Goal: Transaction & Acquisition: Purchase product/service

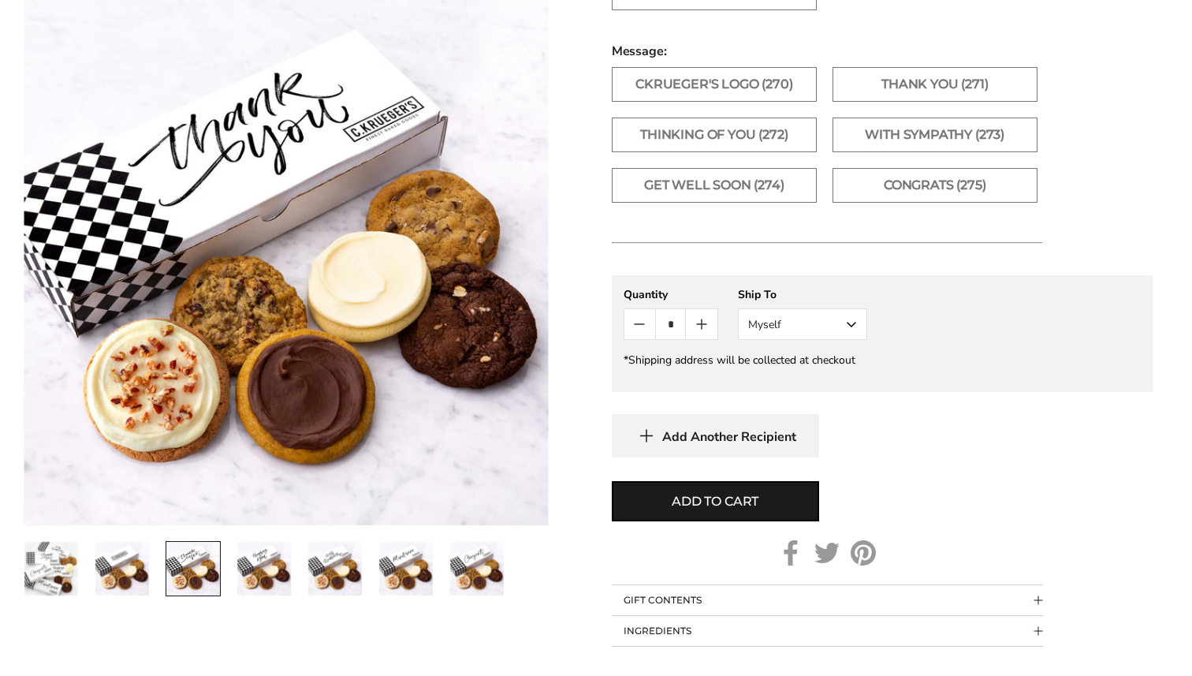
scroll to position [993, 0]
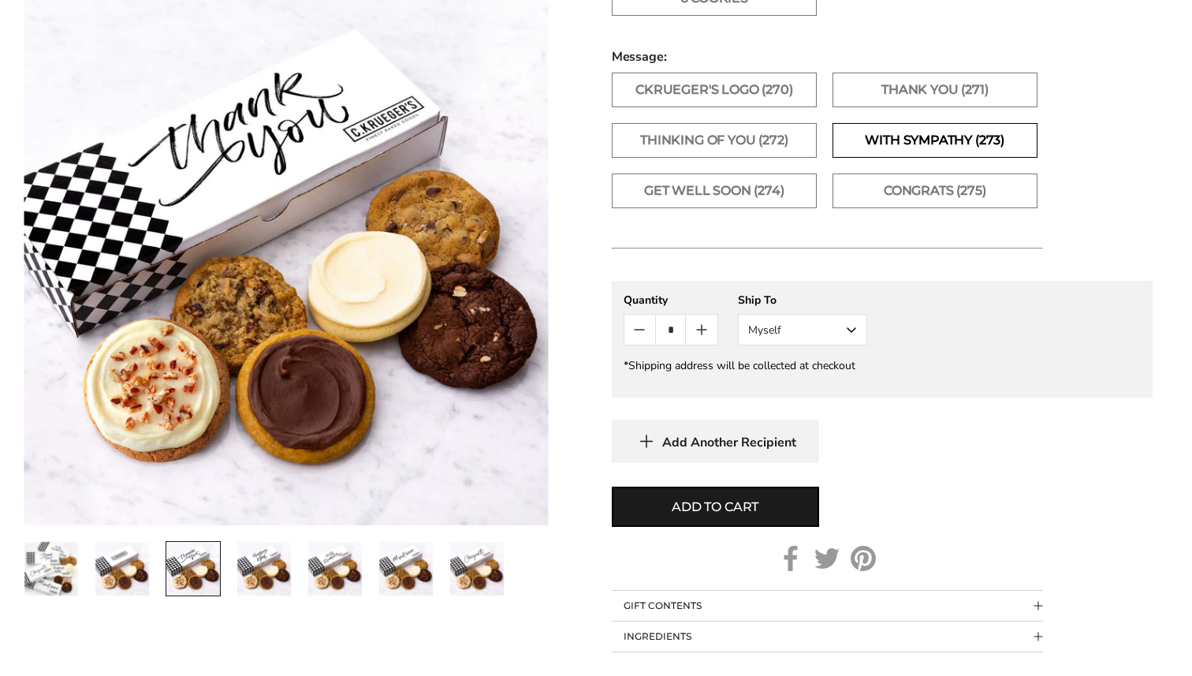
click at [889, 142] on label "With Sympathy (273)" at bounding box center [935, 140] width 205 height 35
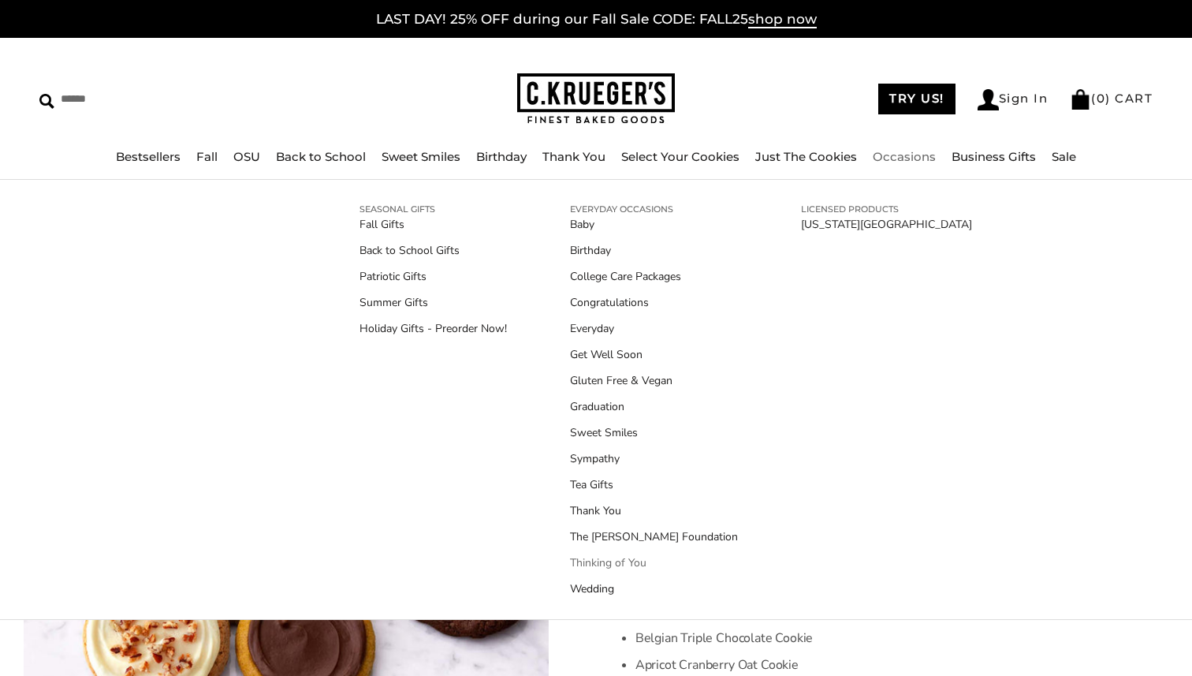
click at [604, 558] on link "Thinking of You" at bounding box center [654, 562] width 168 height 17
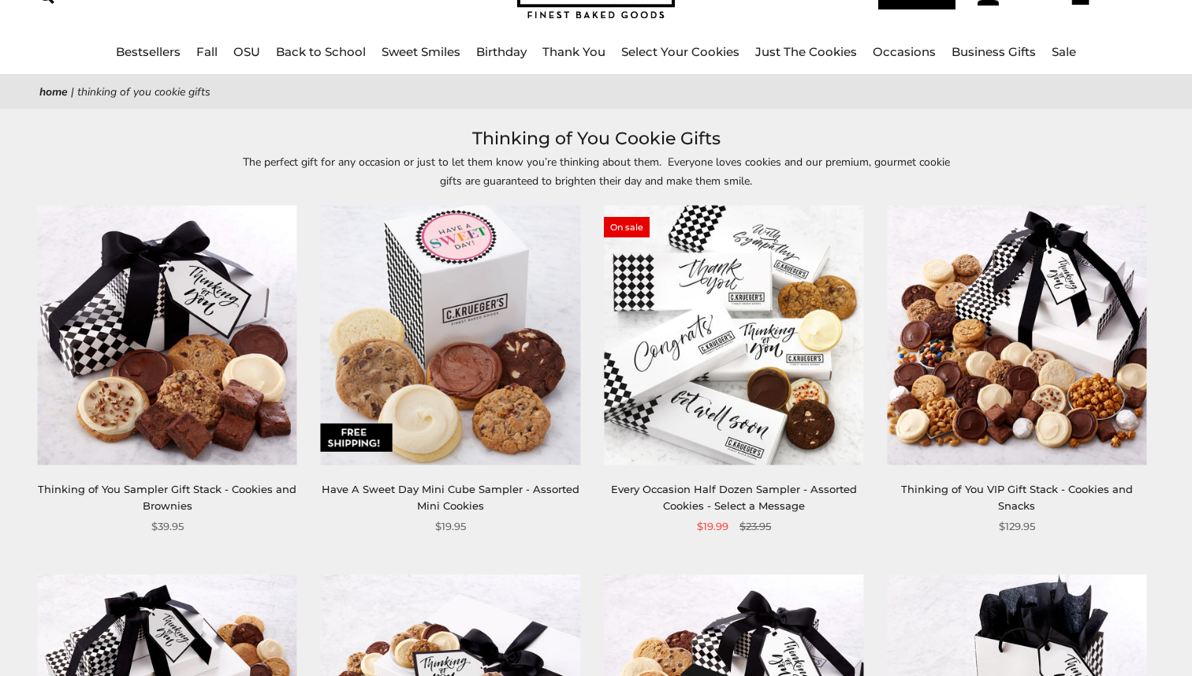
scroll to position [111, 0]
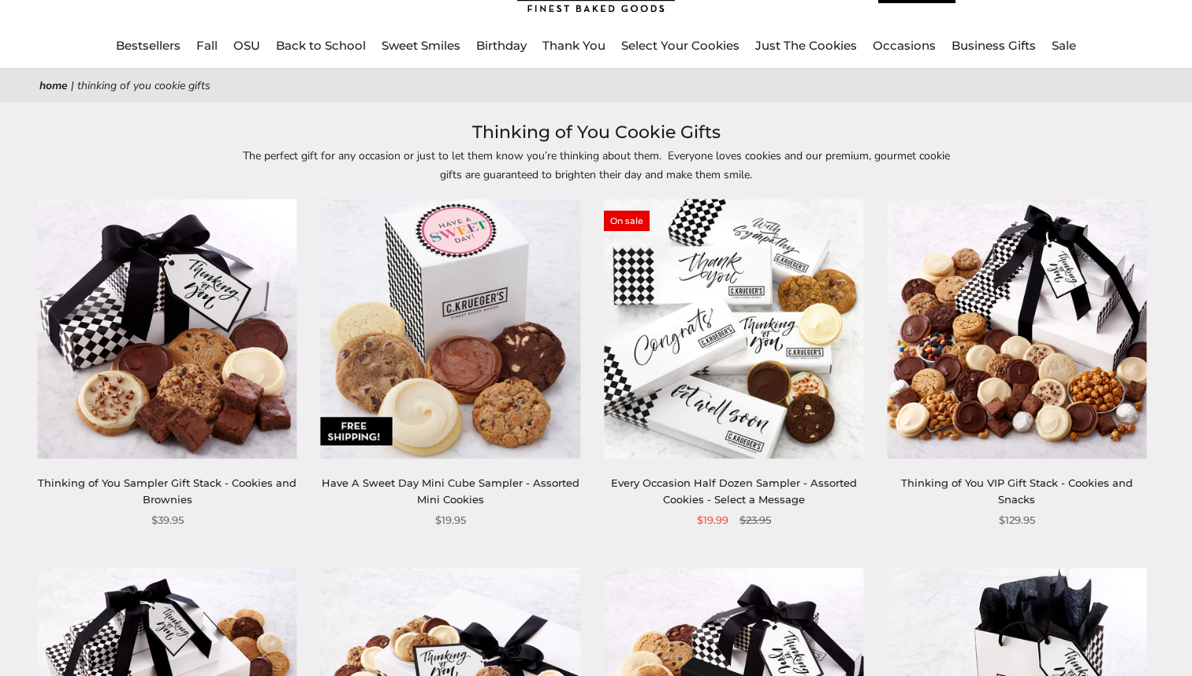
click at [450, 494] on link "Have A Sweet Day Mini Cube Sampler - Assorted Mini Cookies" at bounding box center [451, 490] width 258 height 29
